Goal: Task Accomplishment & Management: Manage account settings

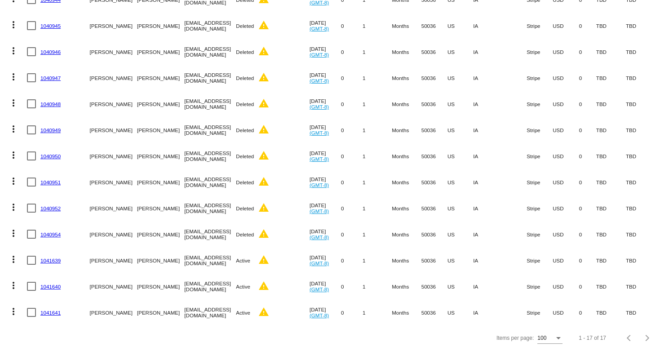
scroll to position [261, 0]
click at [13, 254] on mat-icon "more_vert" at bounding box center [13, 259] width 11 height 11
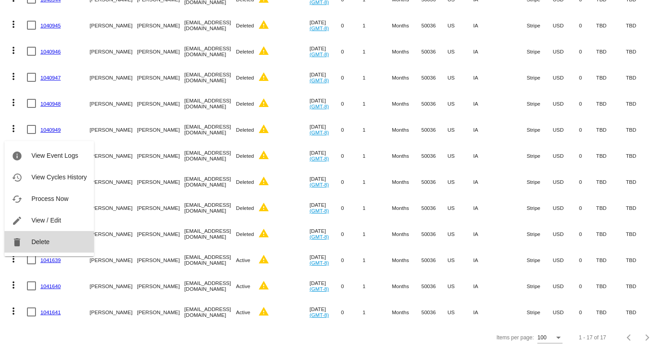
click at [30, 246] on button "delete Delete" at bounding box center [48, 242] width 89 height 22
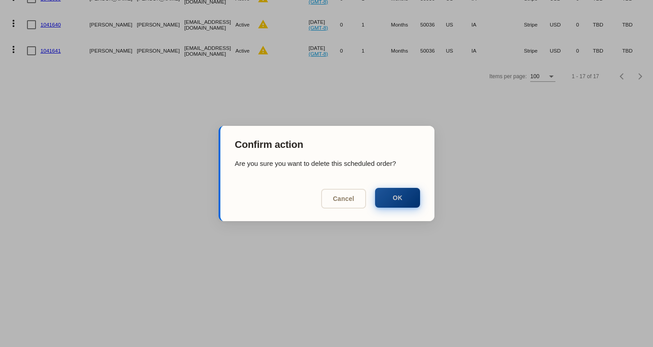
click at [383, 200] on button "OK" at bounding box center [397, 198] width 45 height 20
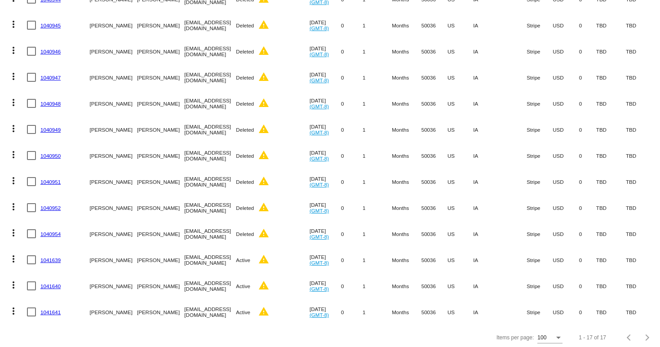
scroll to position [235, 0]
click at [12, 280] on mat-icon "more_vert" at bounding box center [13, 285] width 11 height 11
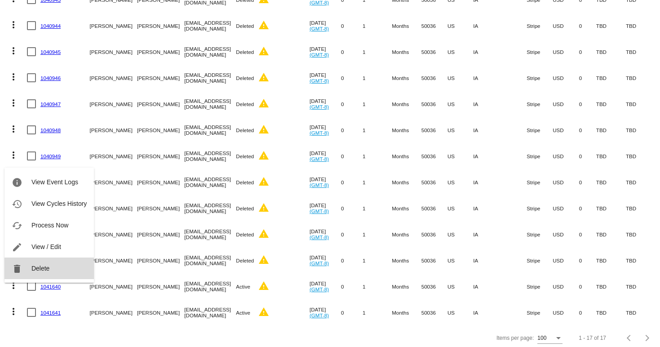
click at [46, 270] on span "Delete" at bounding box center [40, 268] width 18 height 7
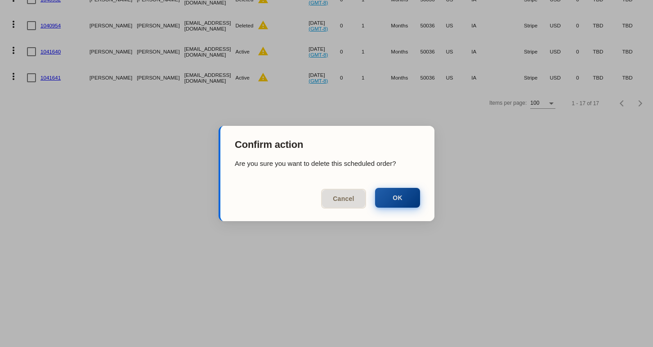
click at [406, 196] on button "OK" at bounding box center [397, 198] width 45 height 20
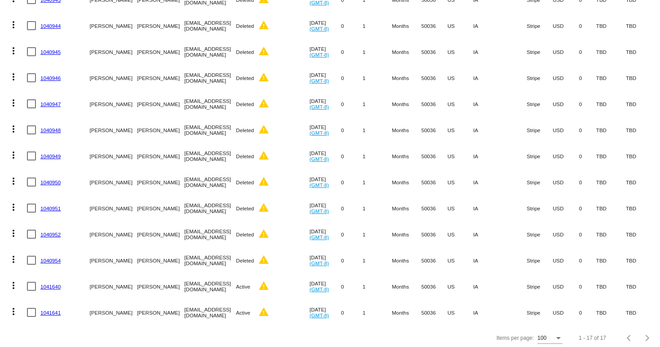
scroll to position [209, 0]
click at [14, 306] on mat-icon "more_vert" at bounding box center [13, 311] width 11 height 11
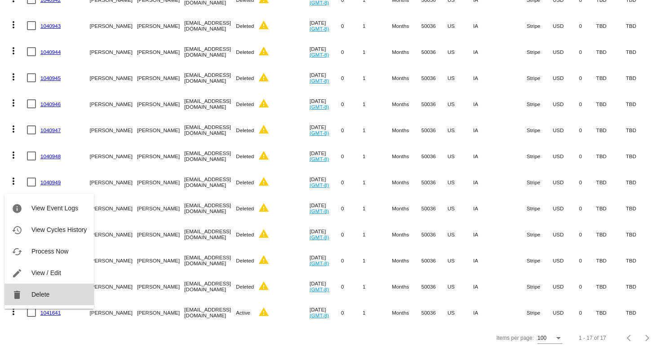
click at [50, 295] on button "delete Delete" at bounding box center [48, 295] width 89 height 22
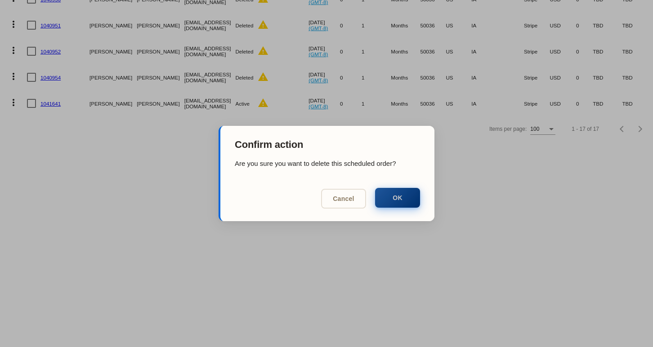
click at [411, 196] on button "OK" at bounding box center [397, 198] width 45 height 20
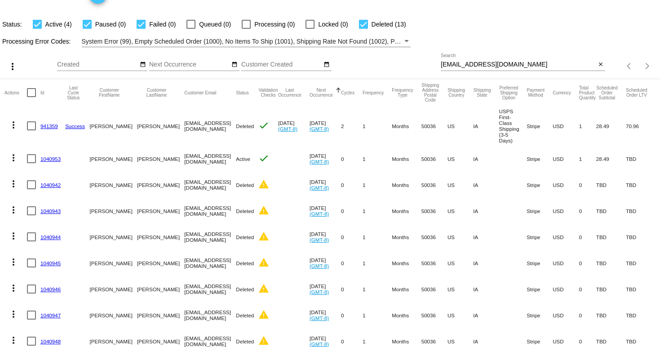
scroll to position [0, 0]
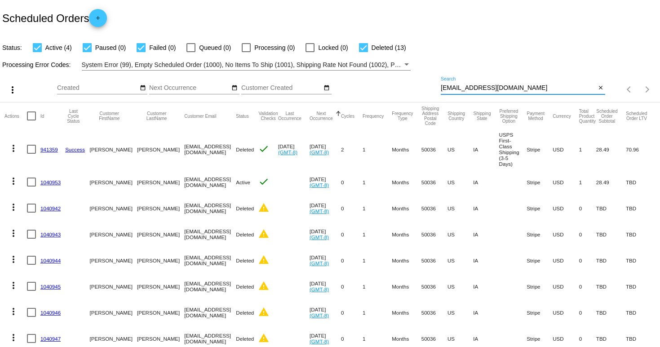
click at [476, 90] on input "c.fincel1955@gmail.com" at bounding box center [518, 88] width 155 height 7
paste input "kelsey.whitlock@yahoo"
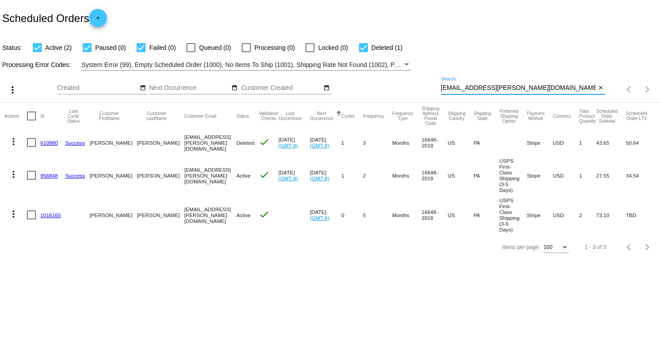
type input "[EMAIL_ADDRESS][PERSON_NAME][DOMAIN_NAME]"
click at [15, 172] on mat-icon "more_vert" at bounding box center [13, 174] width 11 height 11
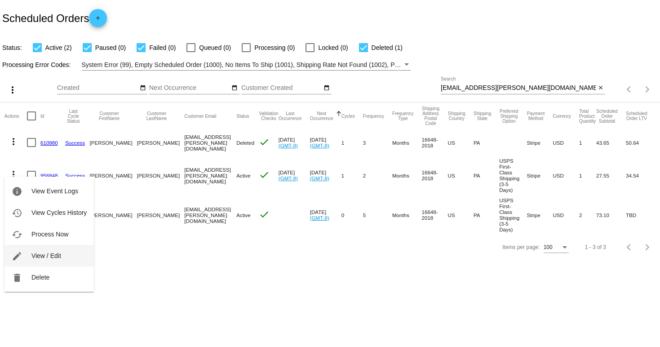
click at [55, 254] on span "View / Edit" at bounding box center [46, 255] width 30 height 7
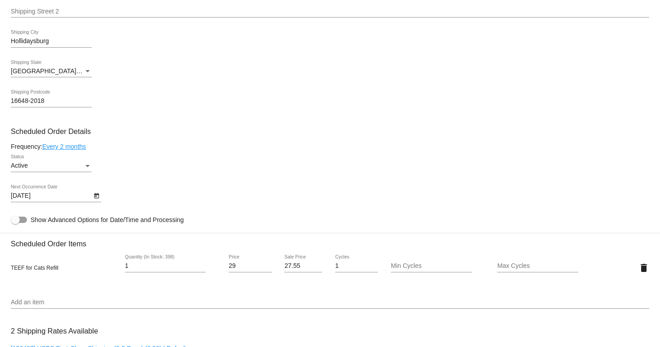
scroll to position [399, 0]
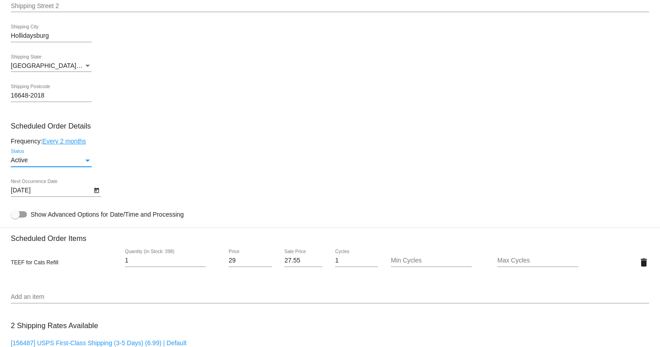
click at [86, 161] on div "Status" at bounding box center [88, 160] width 8 height 7
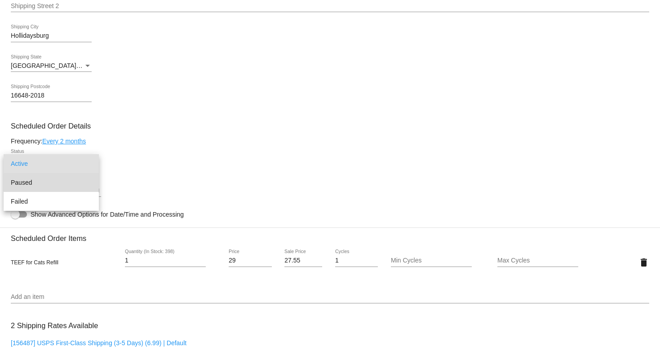
click at [62, 186] on span "Paused" at bounding box center [51, 182] width 81 height 19
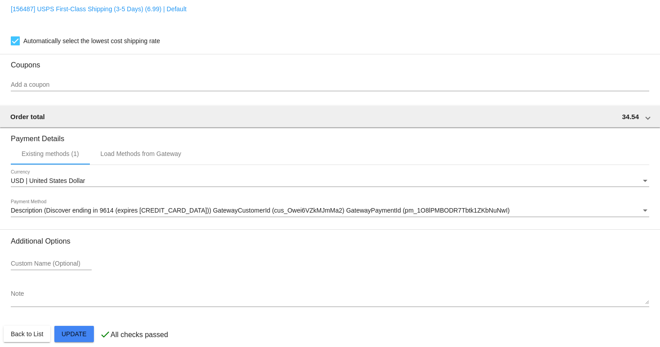
scroll to position [749, 0]
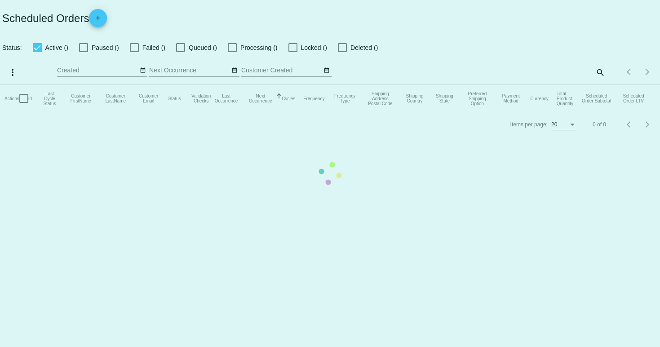
checkbox input "true"
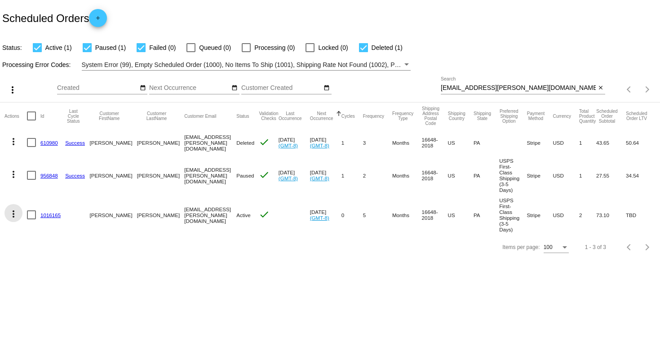
click at [16, 209] on mat-icon "more_vert" at bounding box center [13, 214] width 11 height 11
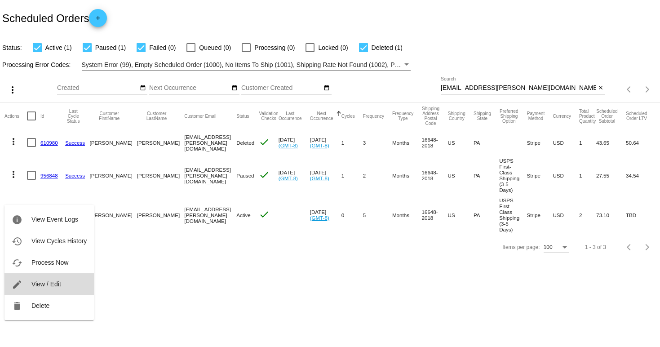
click at [53, 284] on span "View / Edit" at bounding box center [46, 284] width 30 height 7
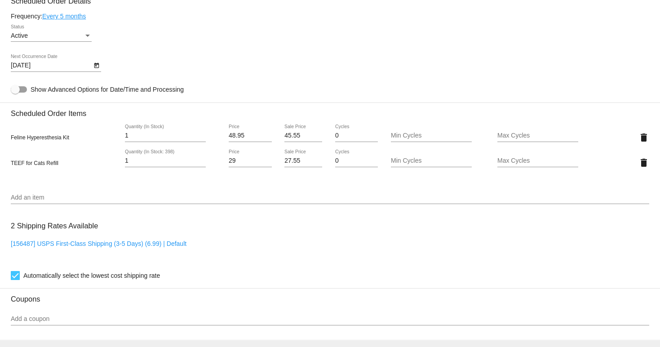
scroll to position [393, 0]
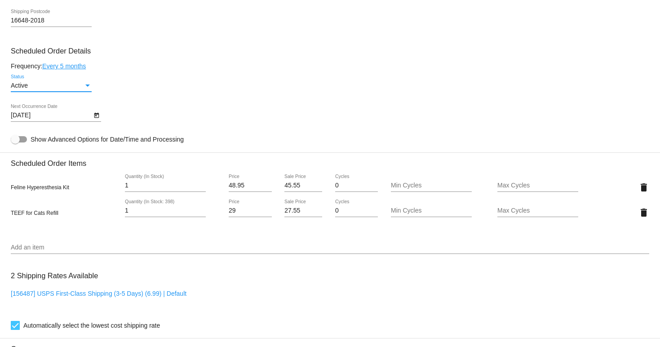
click at [84, 89] on div "Status" at bounding box center [88, 85] width 8 height 7
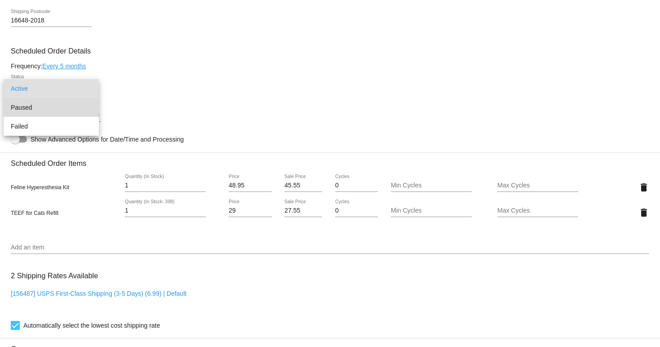
click at [63, 110] on span "Paused" at bounding box center [51, 107] width 81 height 19
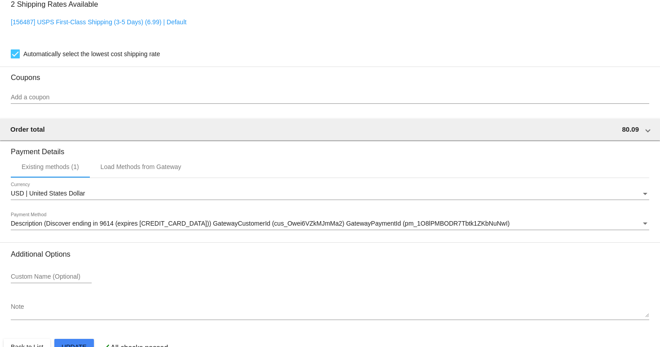
scroll to position [693, 0]
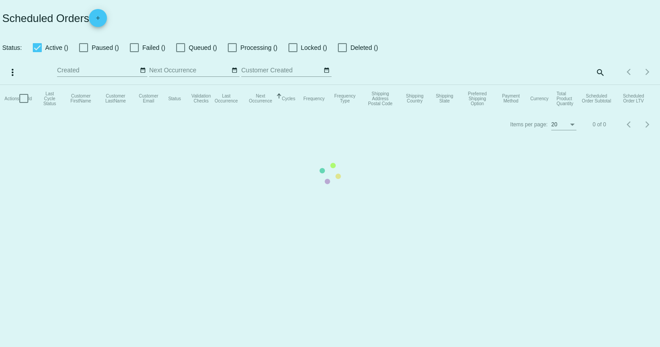
checkbox input "true"
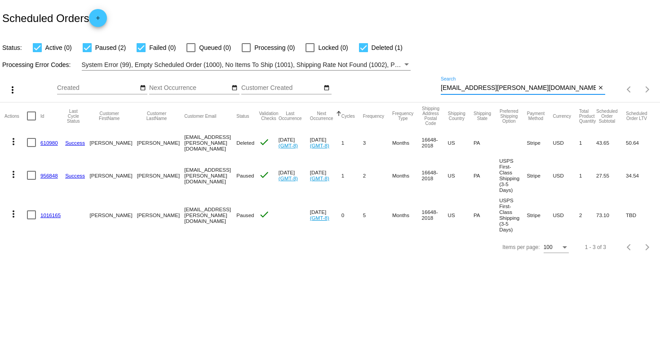
click at [482, 89] on input "[EMAIL_ADDRESS][PERSON_NAME][DOMAIN_NAME]" at bounding box center [518, 88] width 155 height 7
paste input "[EMAIL_ADDRESS]"
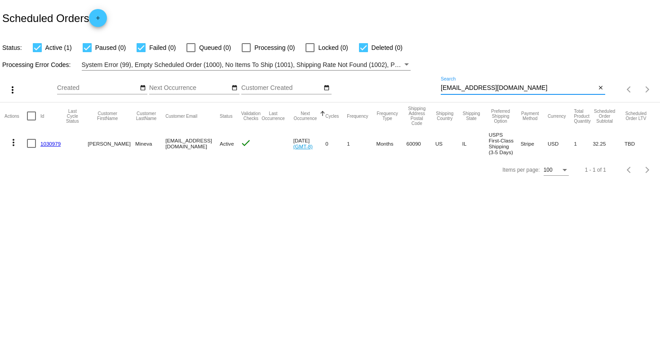
type input "[EMAIL_ADDRESS][DOMAIN_NAME]"
click at [13, 144] on mat-icon "more_vert" at bounding box center [13, 142] width 11 height 11
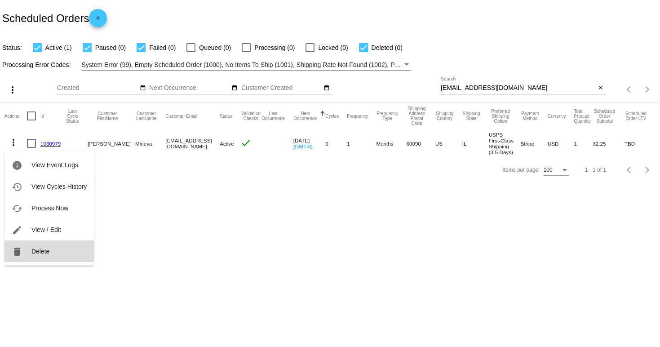
click at [39, 248] on span "Delete" at bounding box center [40, 251] width 18 height 7
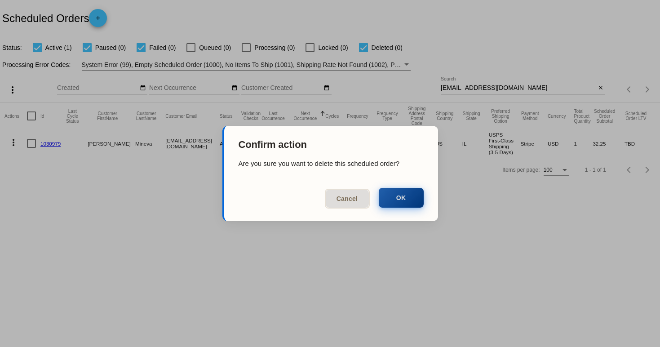
click at [403, 198] on button "OK" at bounding box center [401, 198] width 45 height 20
